Goal: Task Accomplishment & Management: Manage account settings

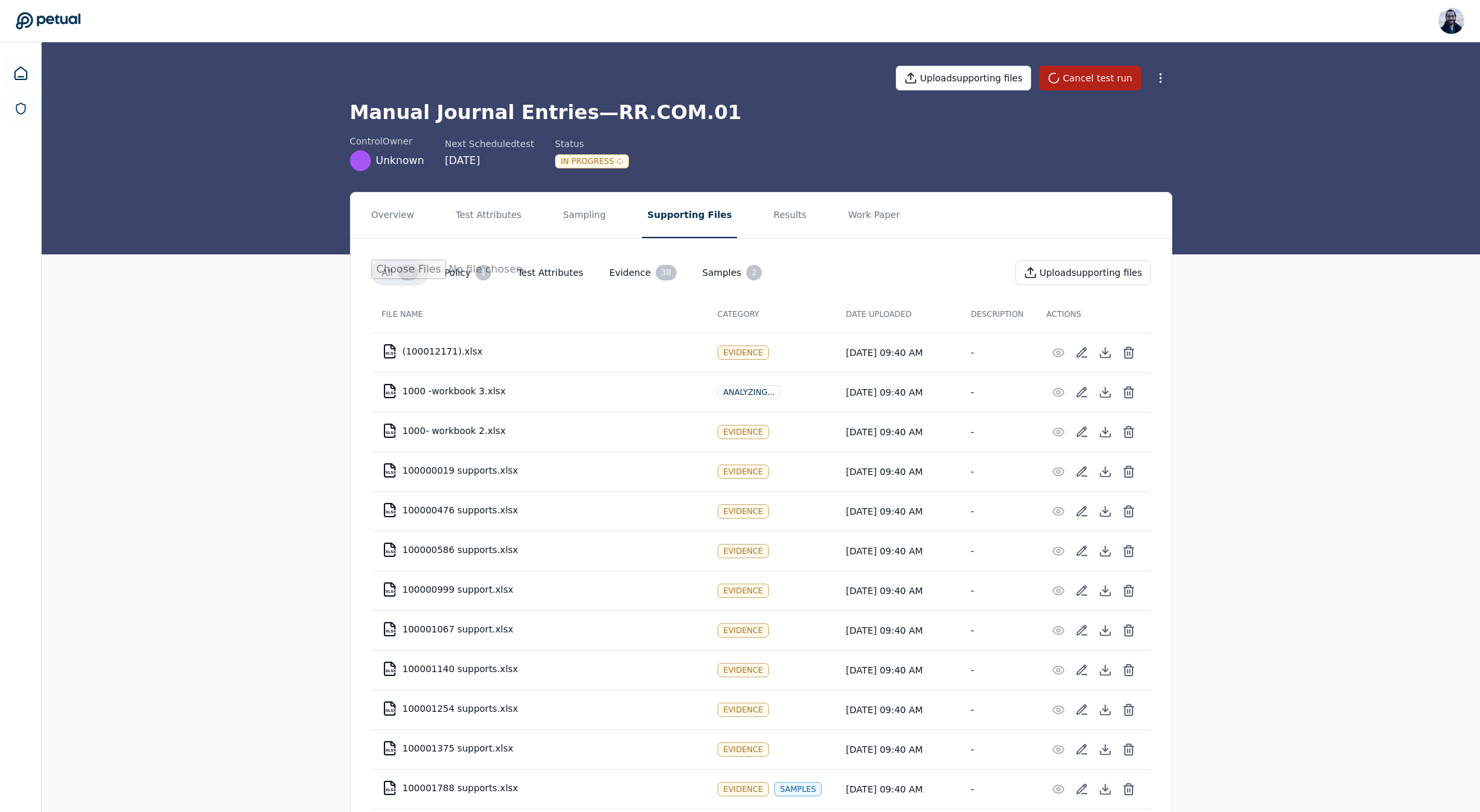
click at [44, 25] on icon at bounding box center [48, 21] width 65 height 18
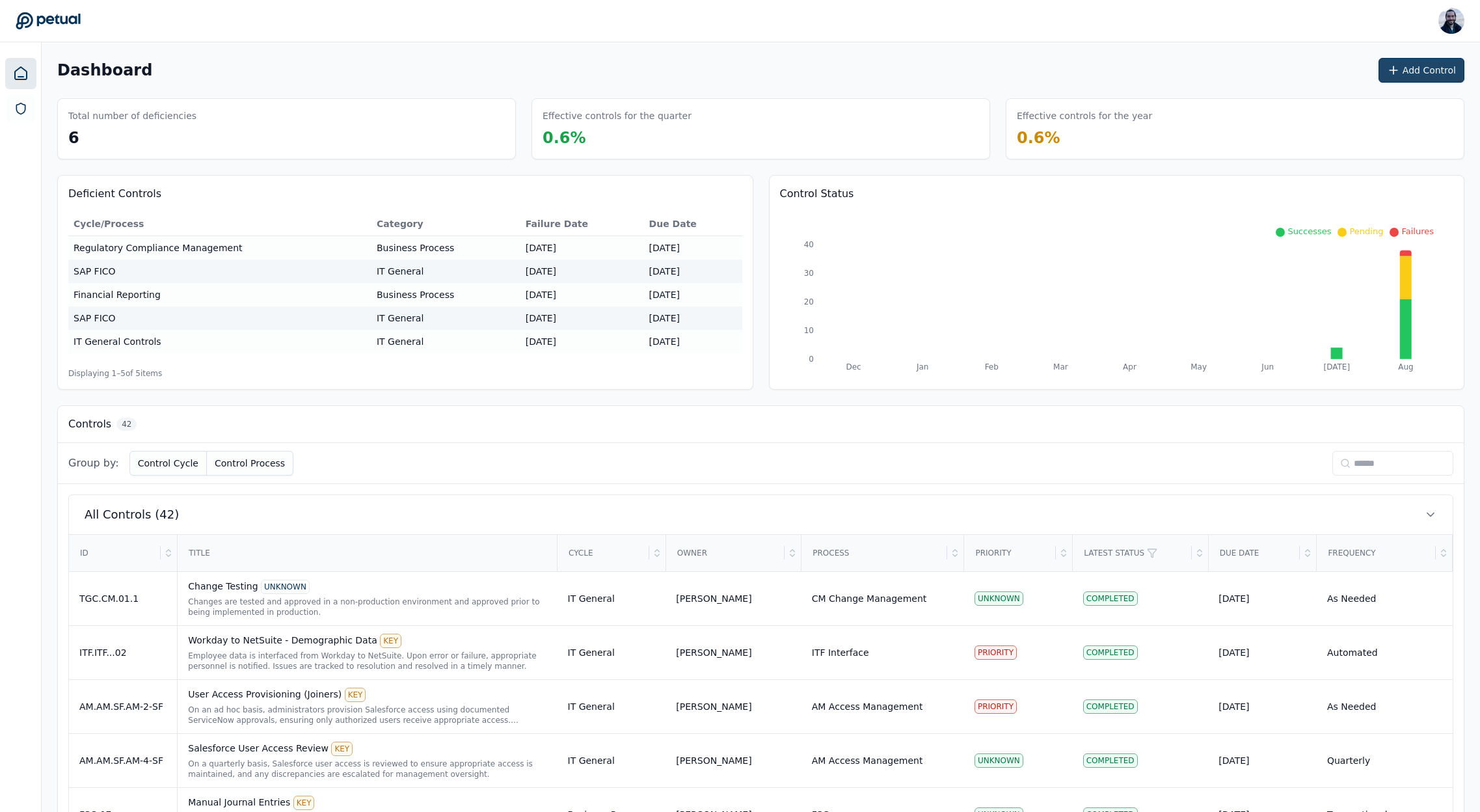
click at [1422, 71] on button "Add Control" at bounding box center [1421, 70] width 86 height 25
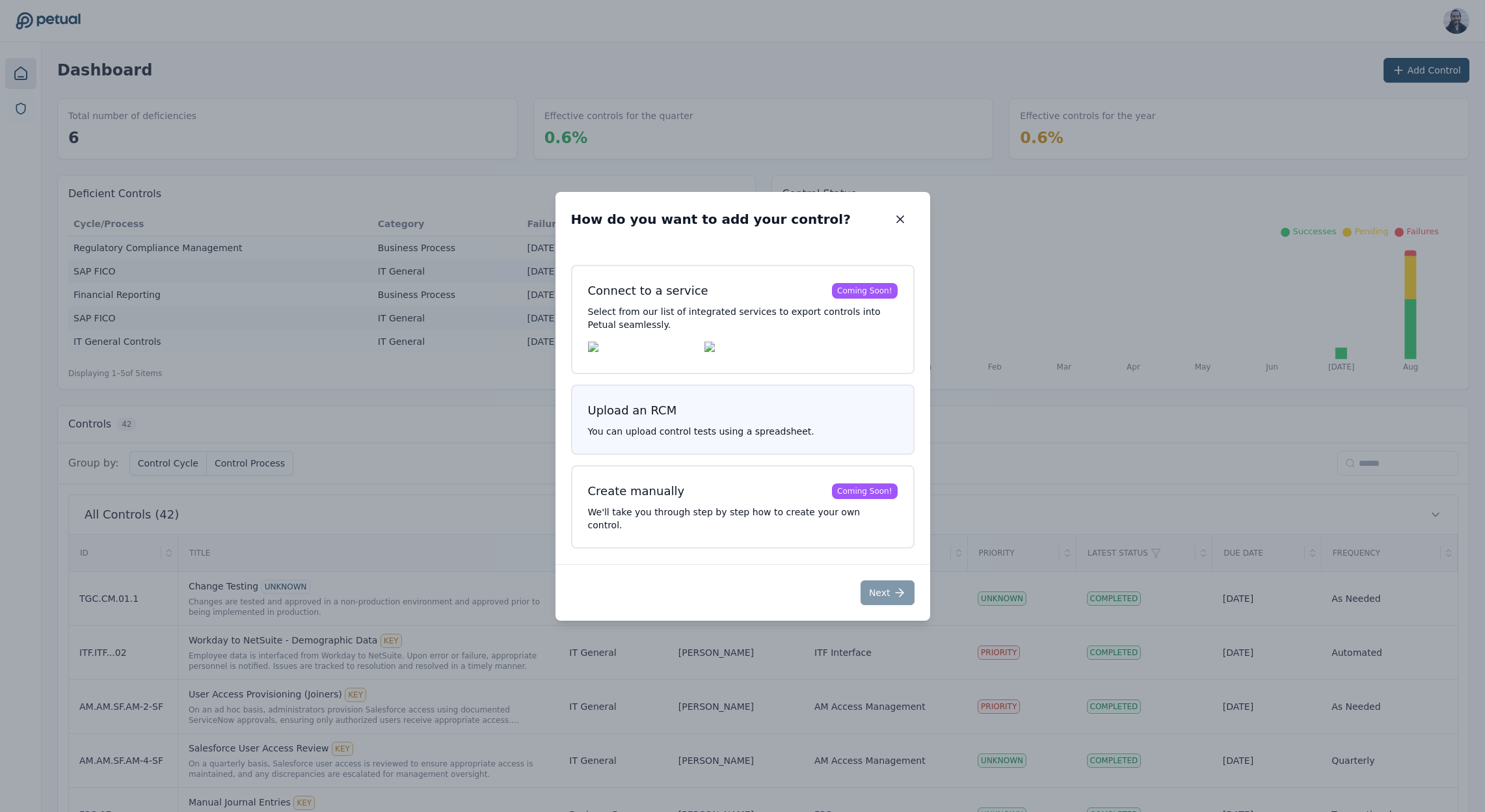
click at [820, 435] on p "You can upload control tests using a spreadsheet." at bounding box center [742, 431] width 309 height 13
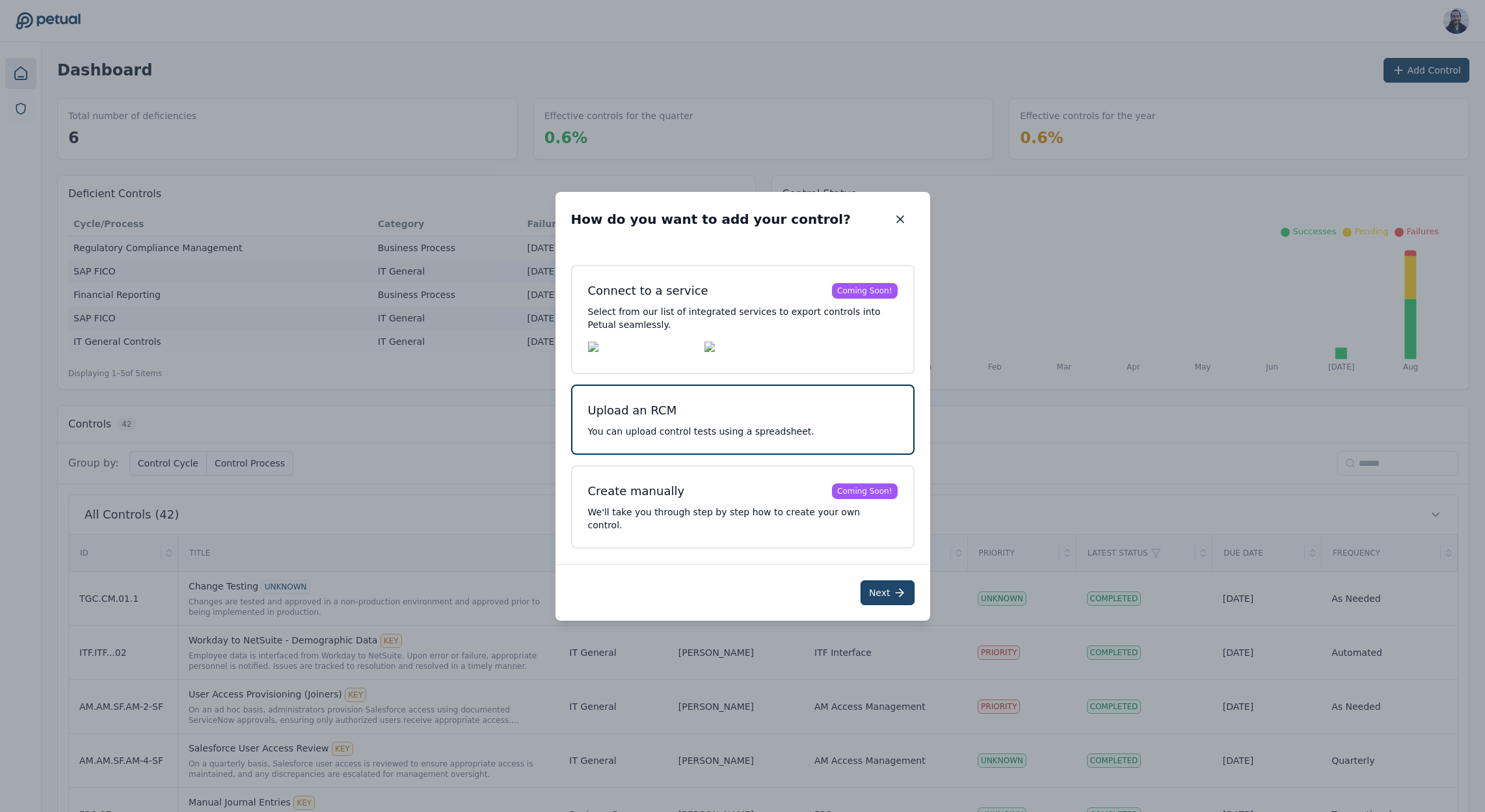
click at [888, 591] on button "Next" at bounding box center [887, 592] width 54 height 25
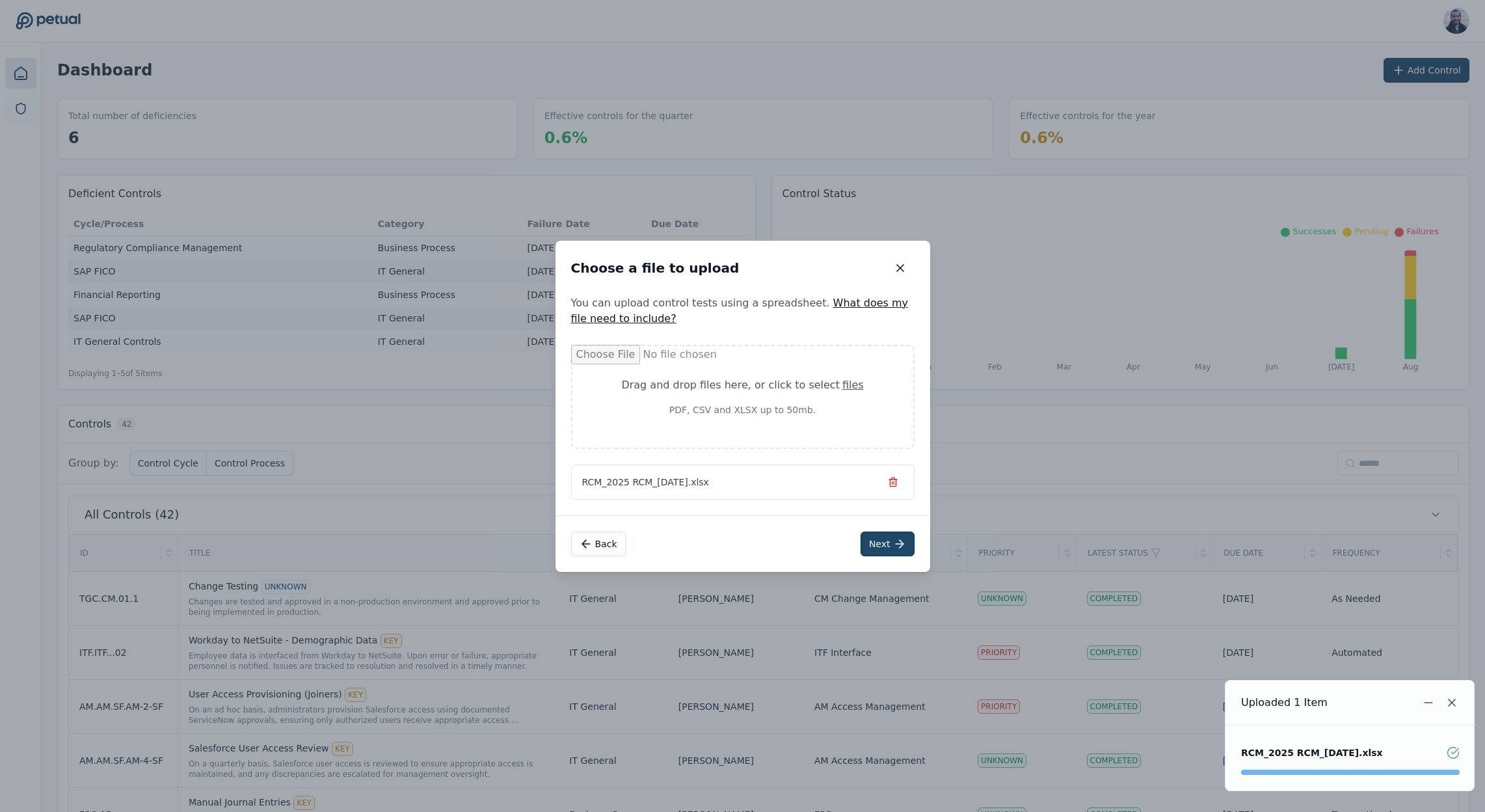
click at [892, 545] on button "Next" at bounding box center [887, 543] width 54 height 25
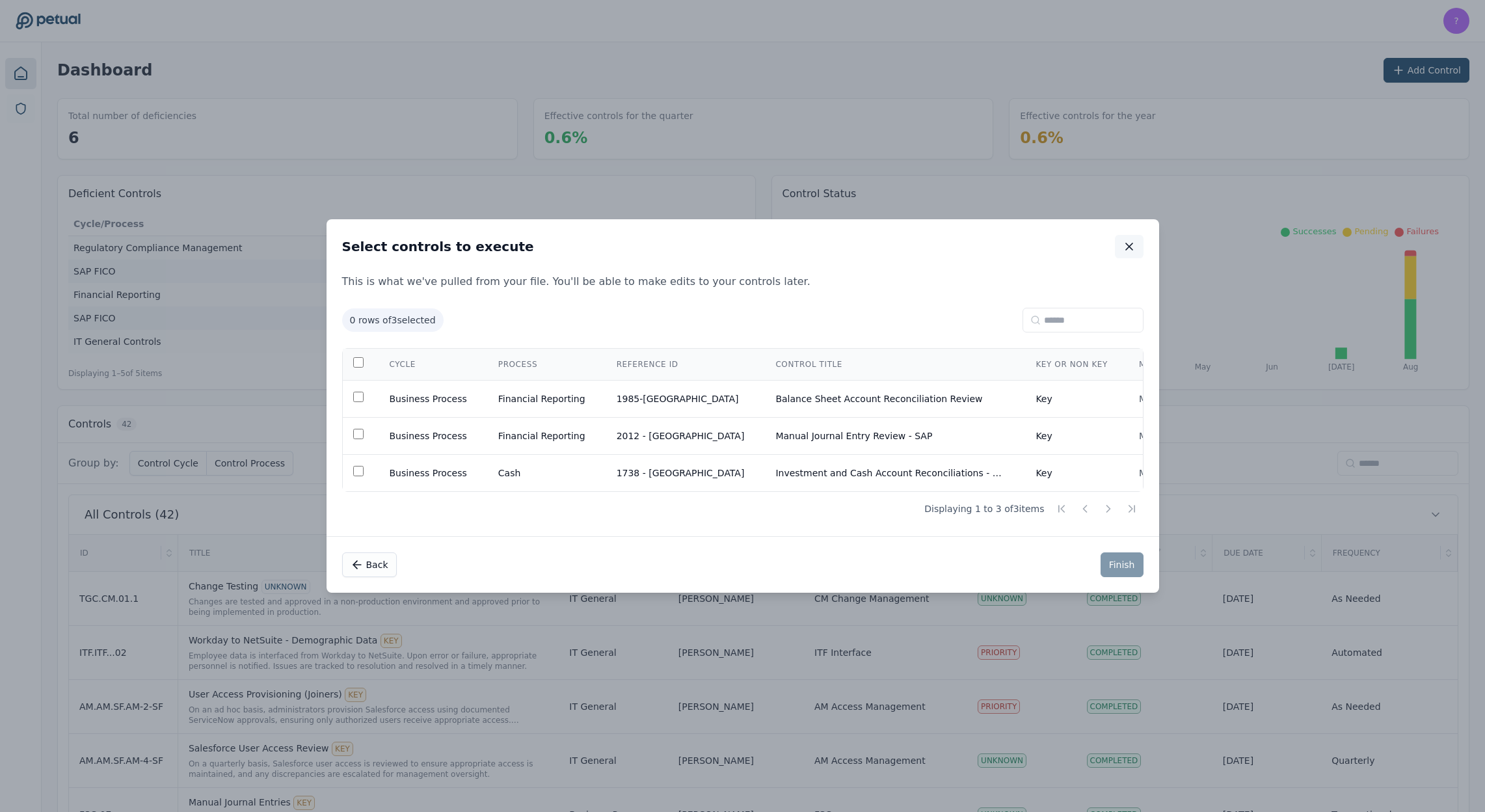
click at [1133, 241] on icon "button" at bounding box center [1129, 246] width 13 height 13
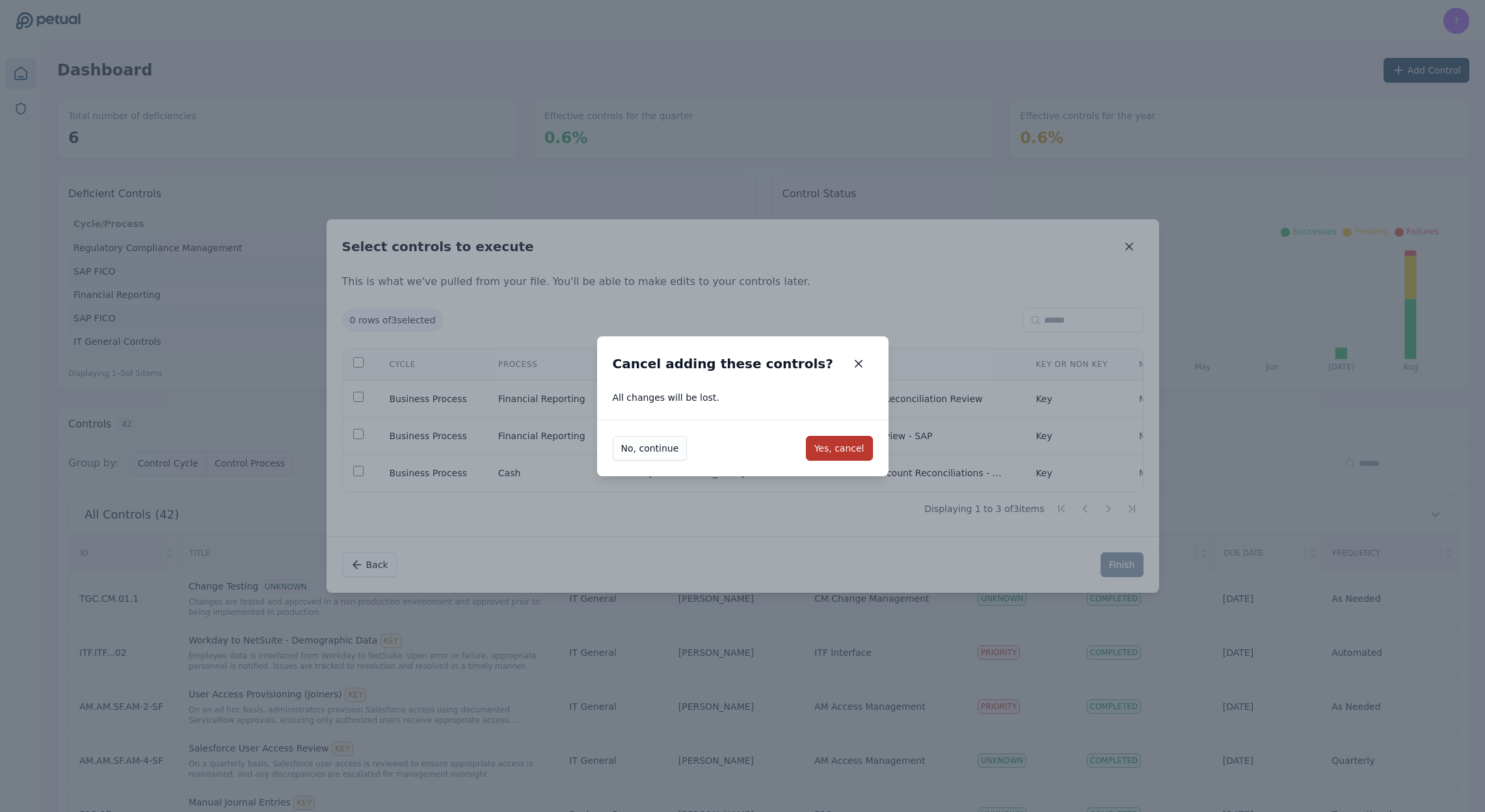
click at [854, 446] on button "Yes, cancel" at bounding box center [840, 448] width 67 height 25
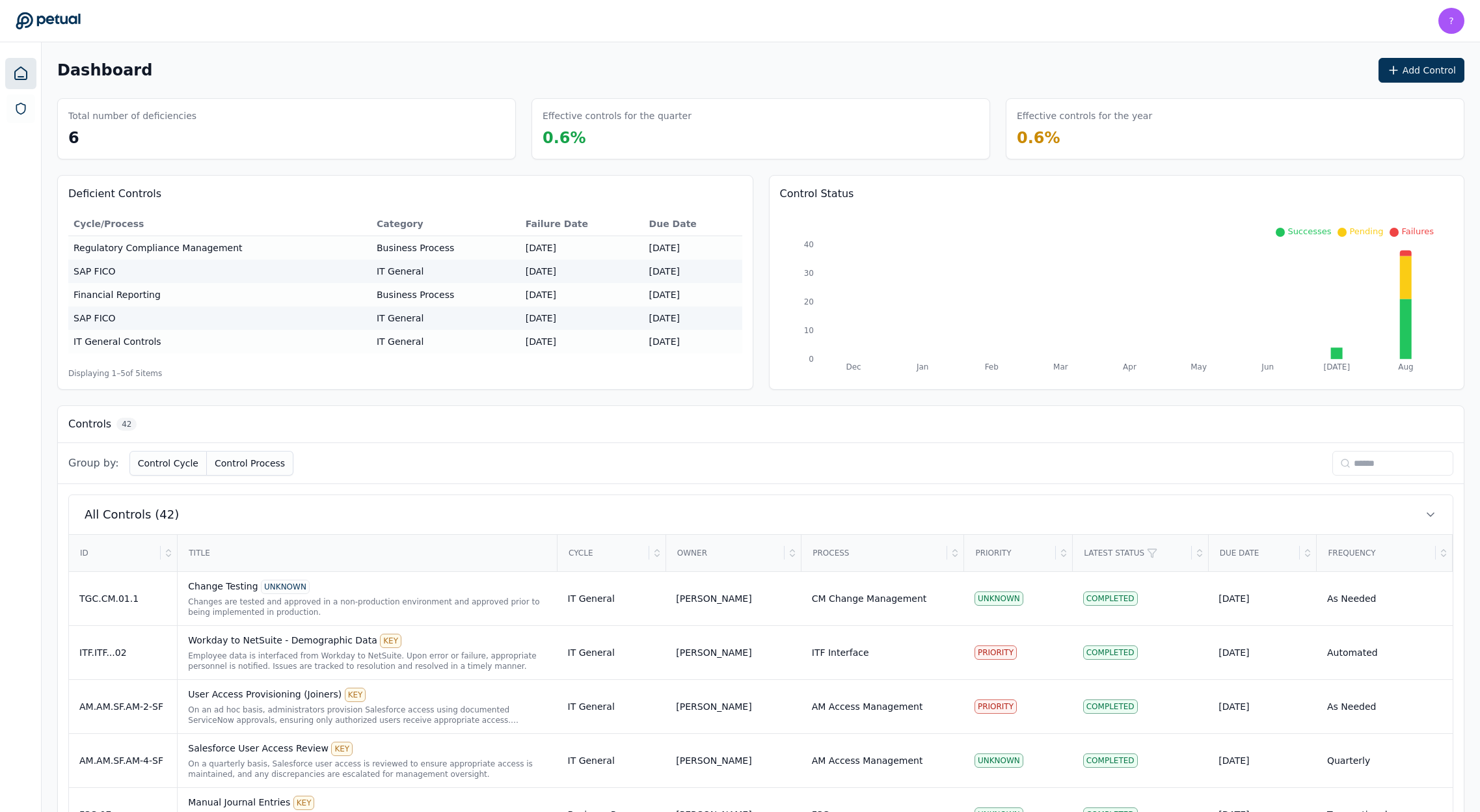
click at [1340, 465] on icon at bounding box center [1346, 463] width 10 height 10
click at [1347, 463] on input at bounding box center [1393, 462] width 121 height 25
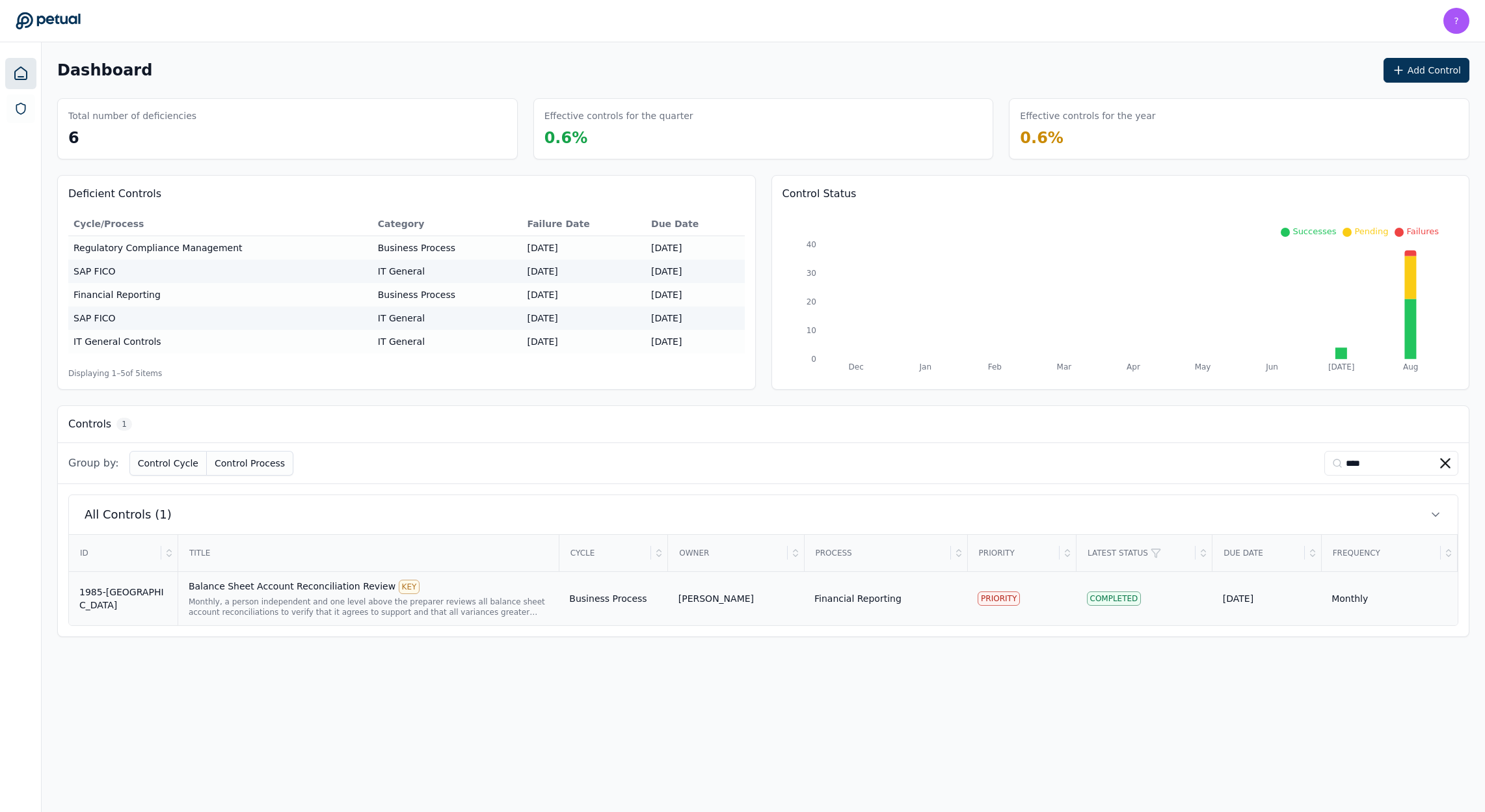
type input "****"
click at [345, 599] on div "Monthly, a person independent and one level above the preparer reviews all bala…" at bounding box center [369, 607] width 360 height 21
